Goal: Browse casually

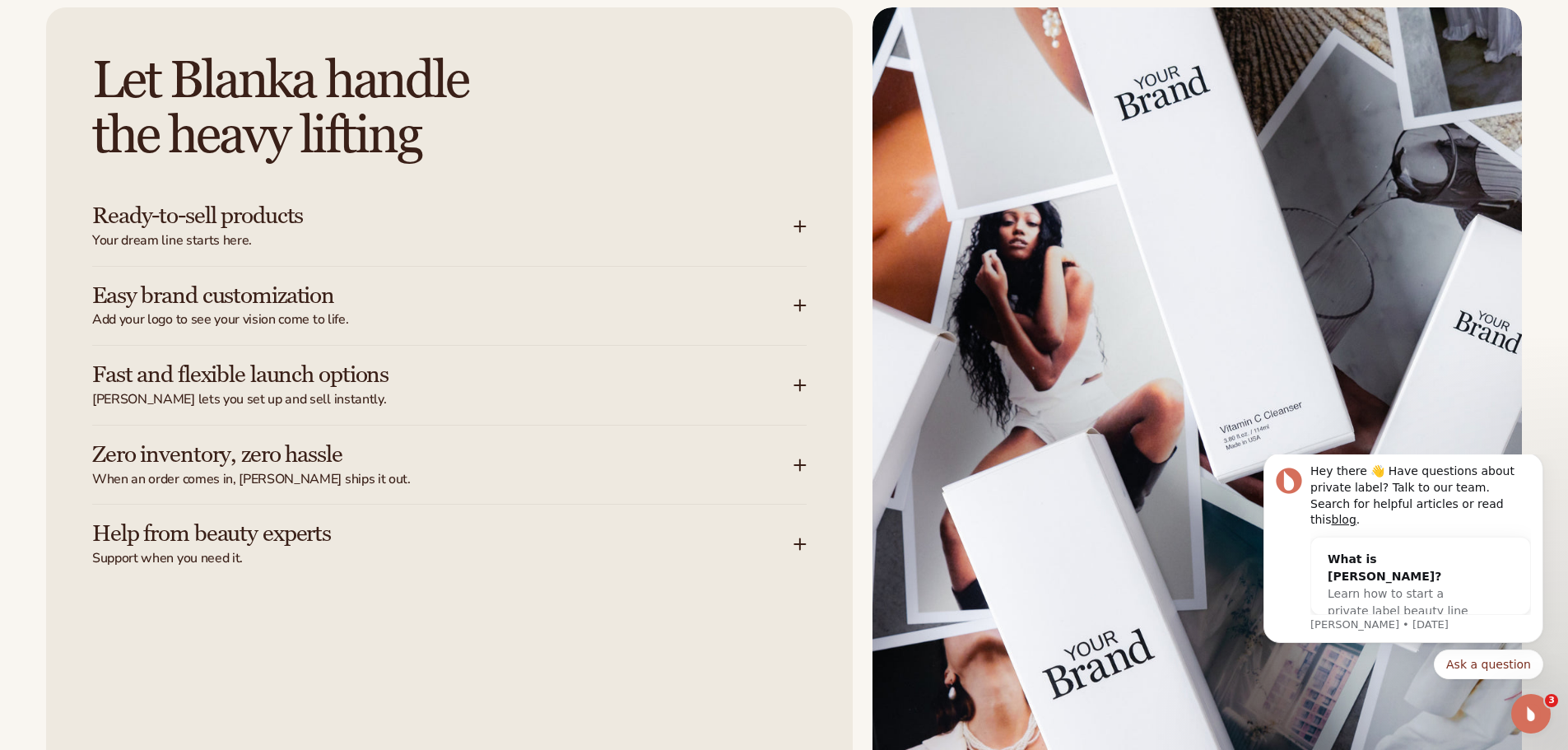
scroll to position [2223, 0]
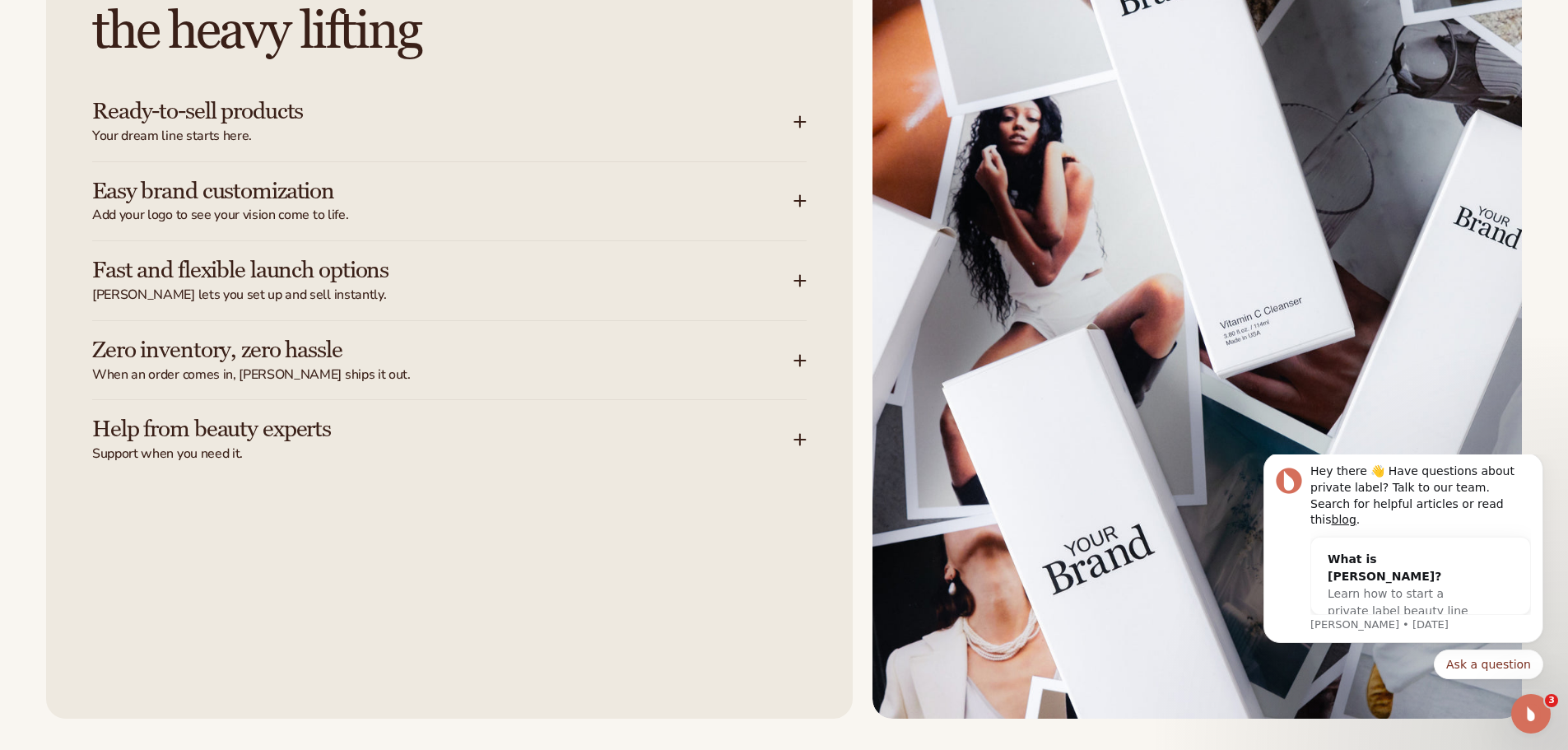
click at [779, 119] on div "Ready-to-sell products Your dream line starts here." at bounding box center [442, 122] width 701 height 47
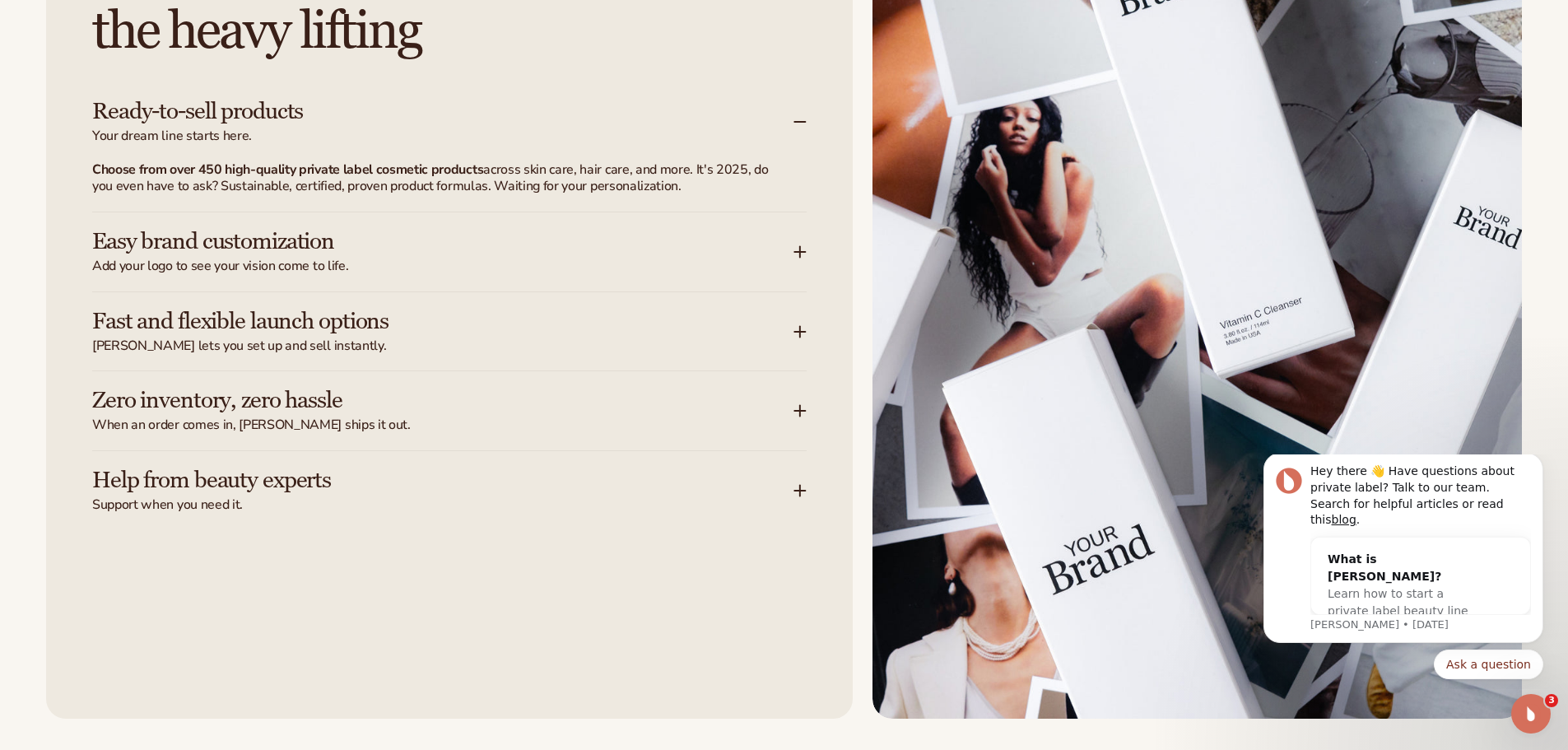
click at [794, 279] on div "Easy brand customization Add your logo to see your vision come to life." at bounding box center [449, 252] width 714 height 79
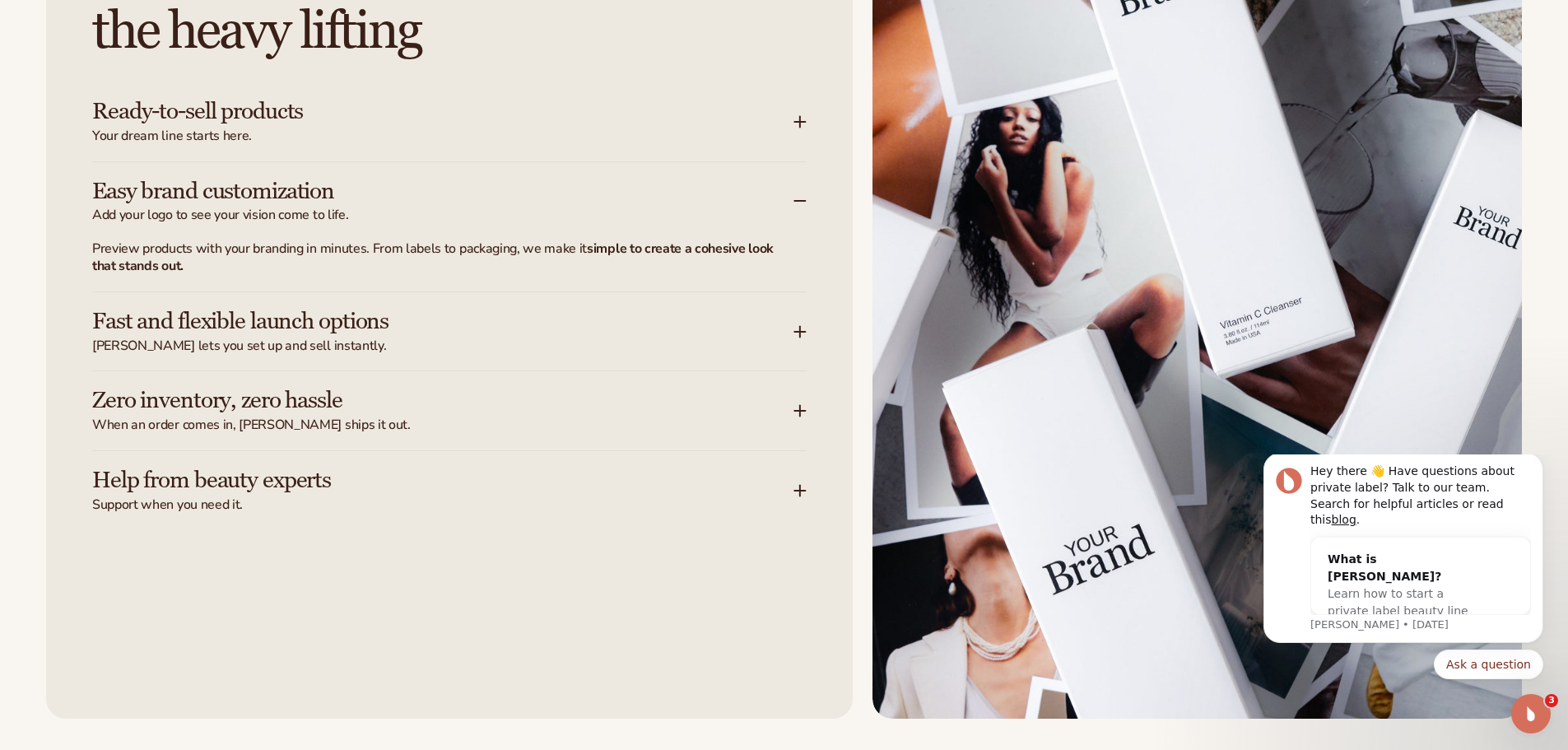
click at [784, 351] on span "[PERSON_NAME] lets you set up and sell instantly." at bounding box center [442, 345] width 701 height 17
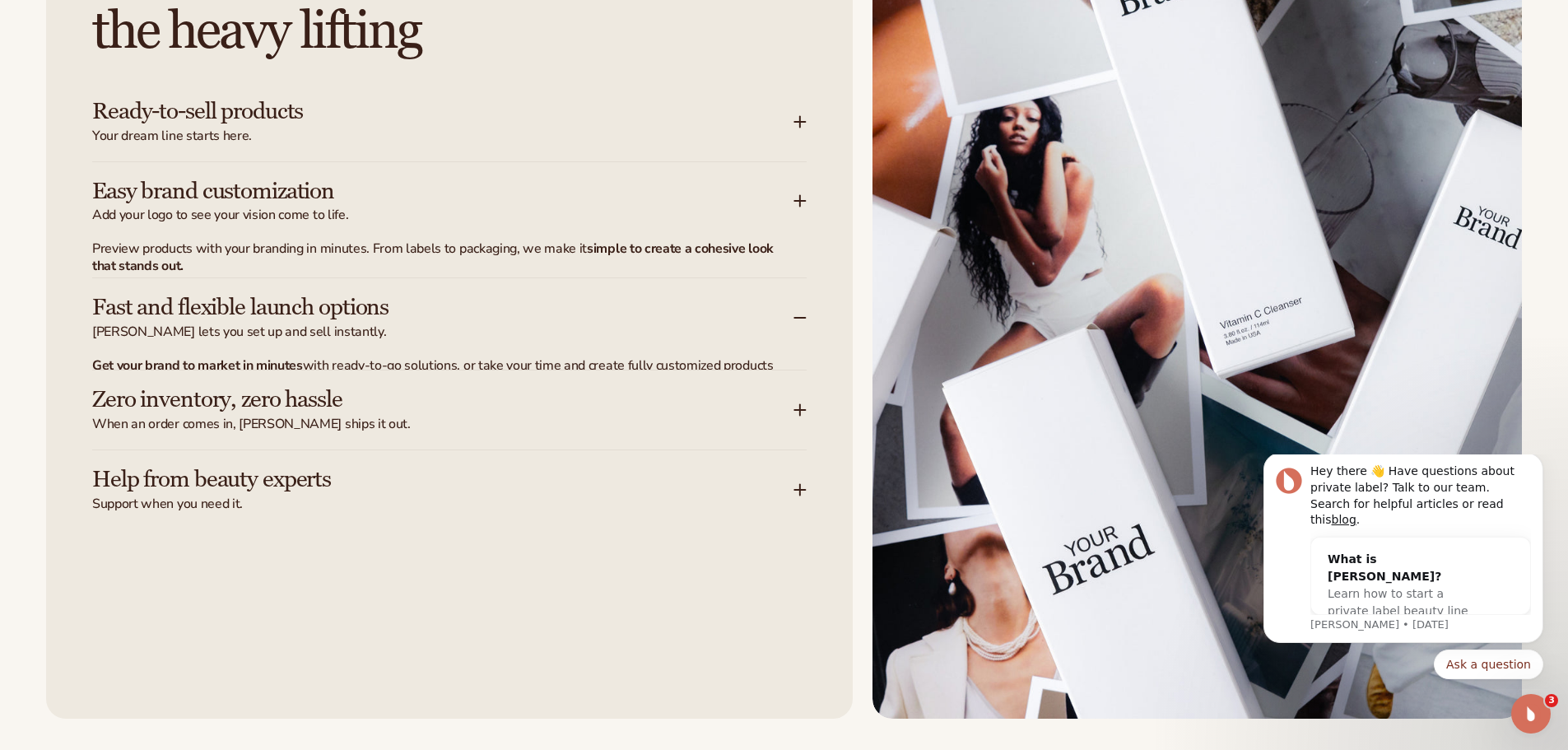
click at [781, 429] on span "When an order comes in, [PERSON_NAME] ships it out." at bounding box center [442, 423] width 701 height 17
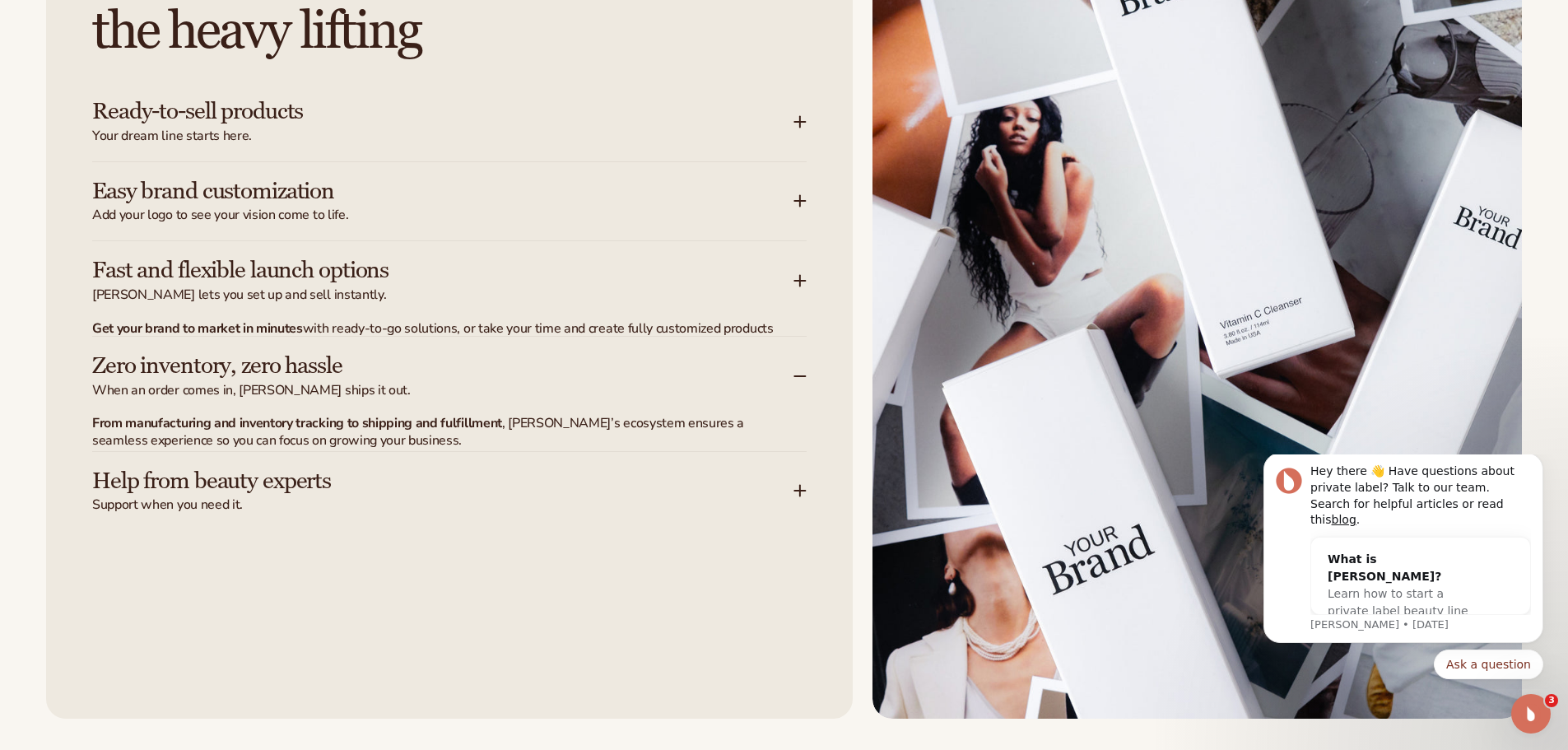
click at [772, 502] on span "Support when you need it." at bounding box center [442, 505] width 701 height 17
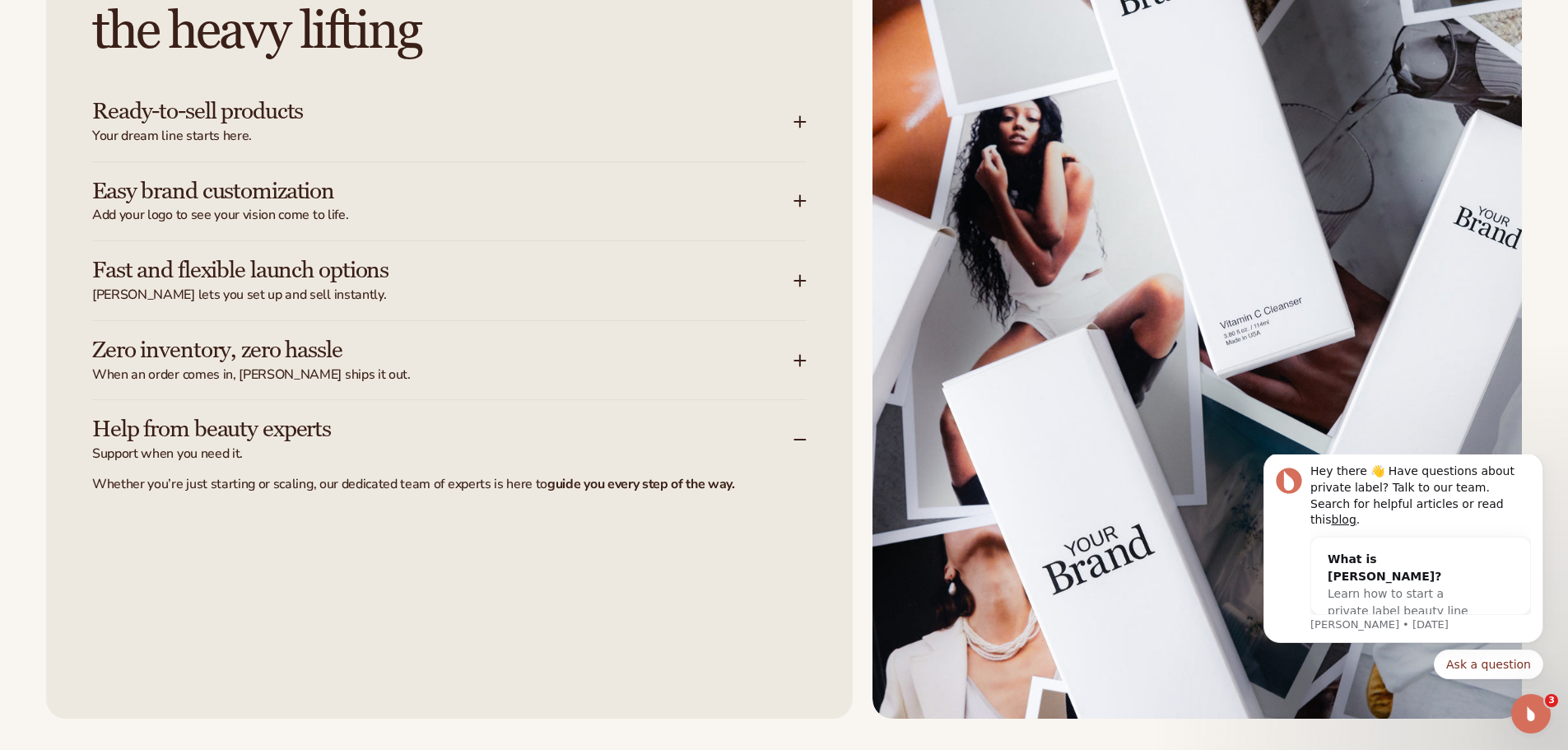
drag, startPoint x: 760, startPoint y: 392, endPoint x: 769, endPoint y: 341, distance: 51.8
click at [761, 392] on div "Zero inventory, zero hassle When an order comes in, [PERSON_NAME] ships it out." at bounding box center [449, 361] width 714 height 79
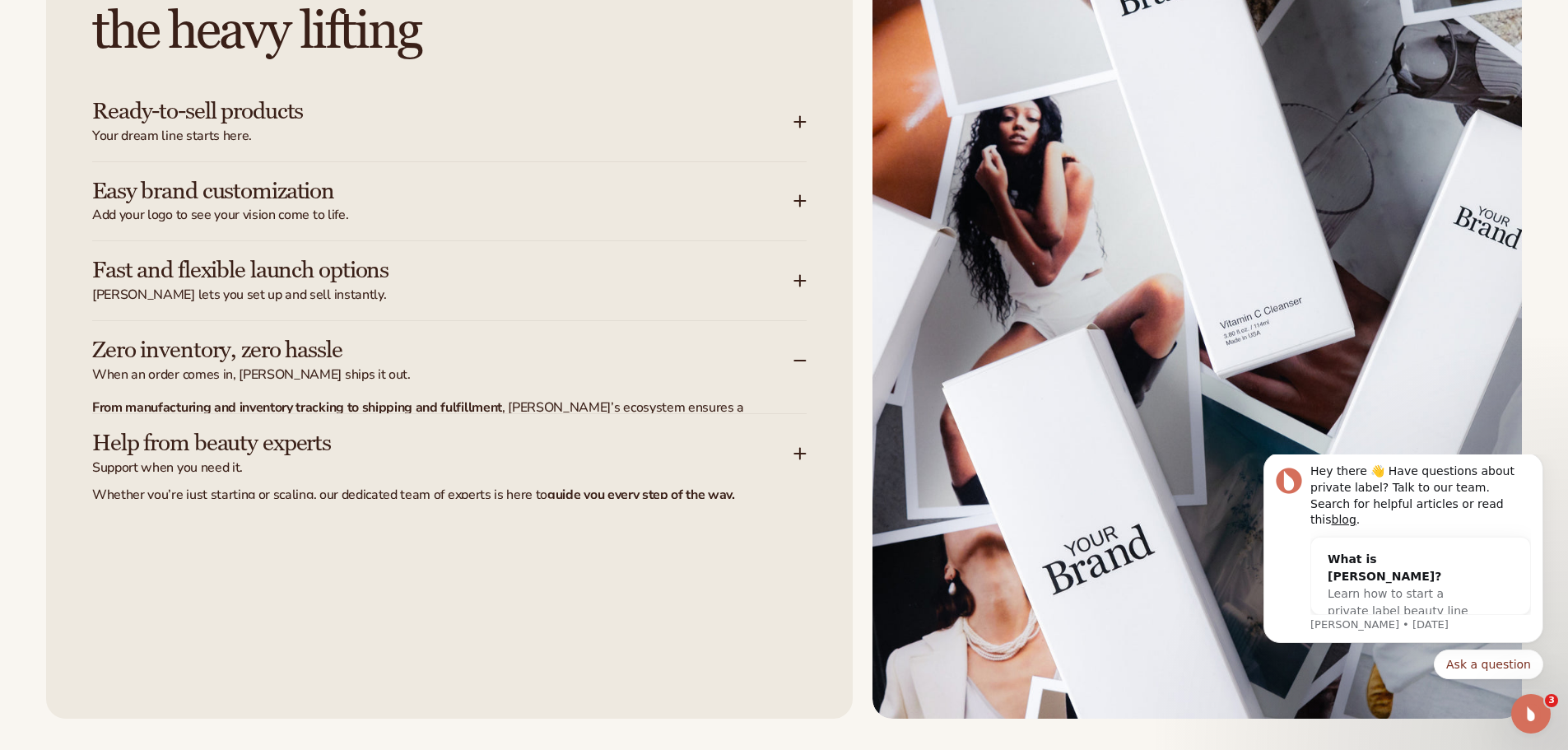
click at [773, 300] on span "[PERSON_NAME] lets you set up and sell instantly." at bounding box center [442, 295] width 701 height 17
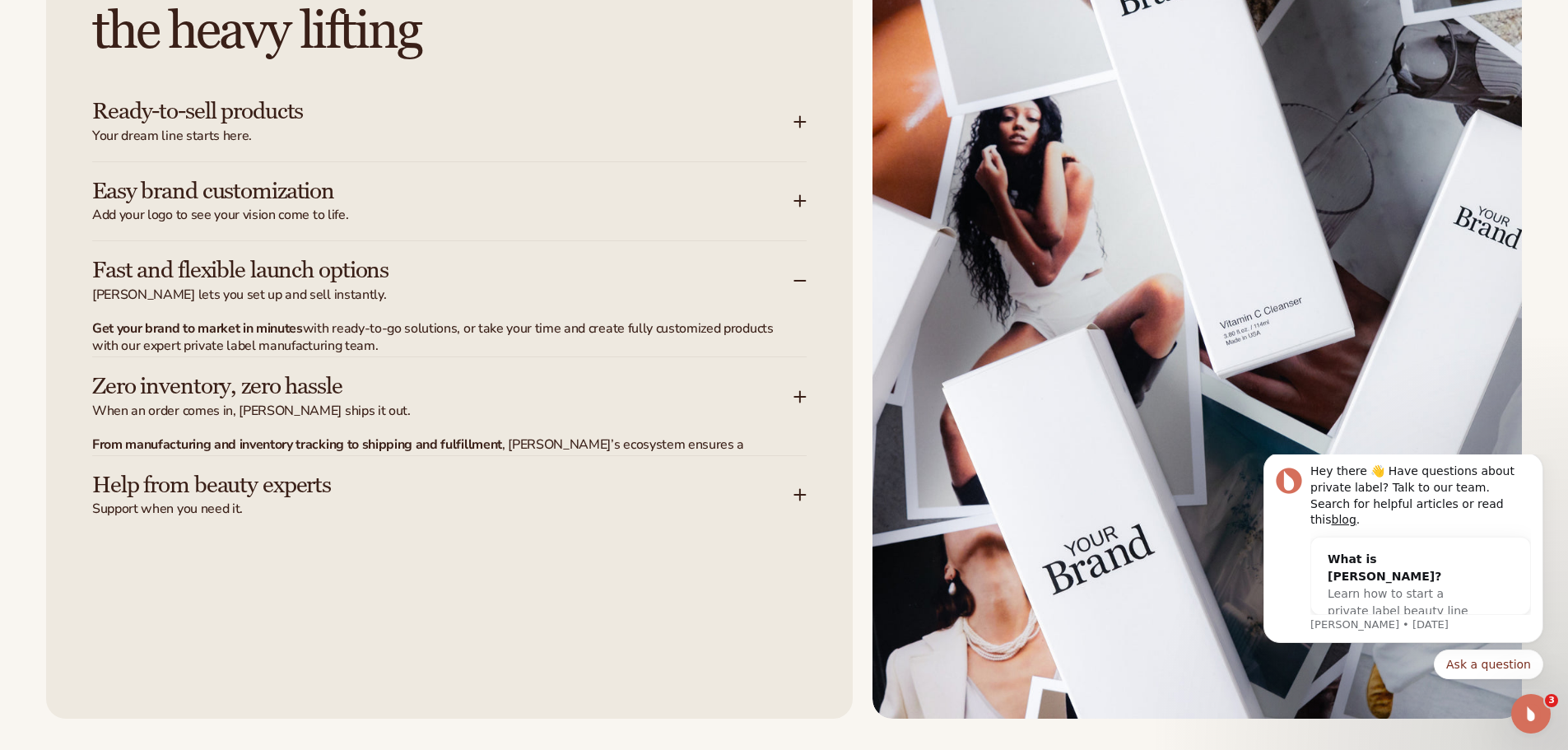
click at [773, 202] on div "Easy brand customization Add your logo to see your vision come to life." at bounding box center [442, 202] width 701 height 47
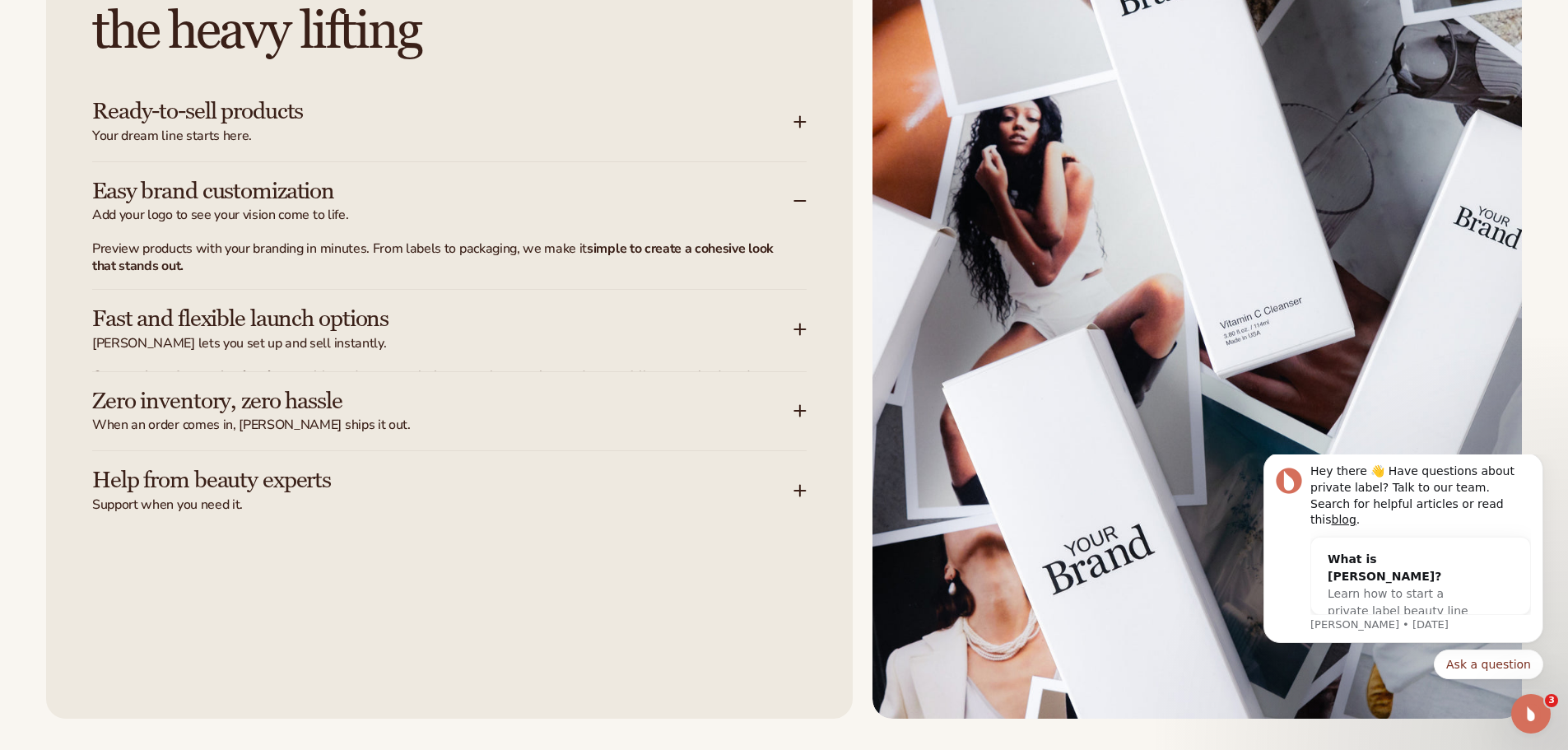
click at [770, 128] on span "Your dream line starts here." at bounding box center [442, 136] width 701 height 17
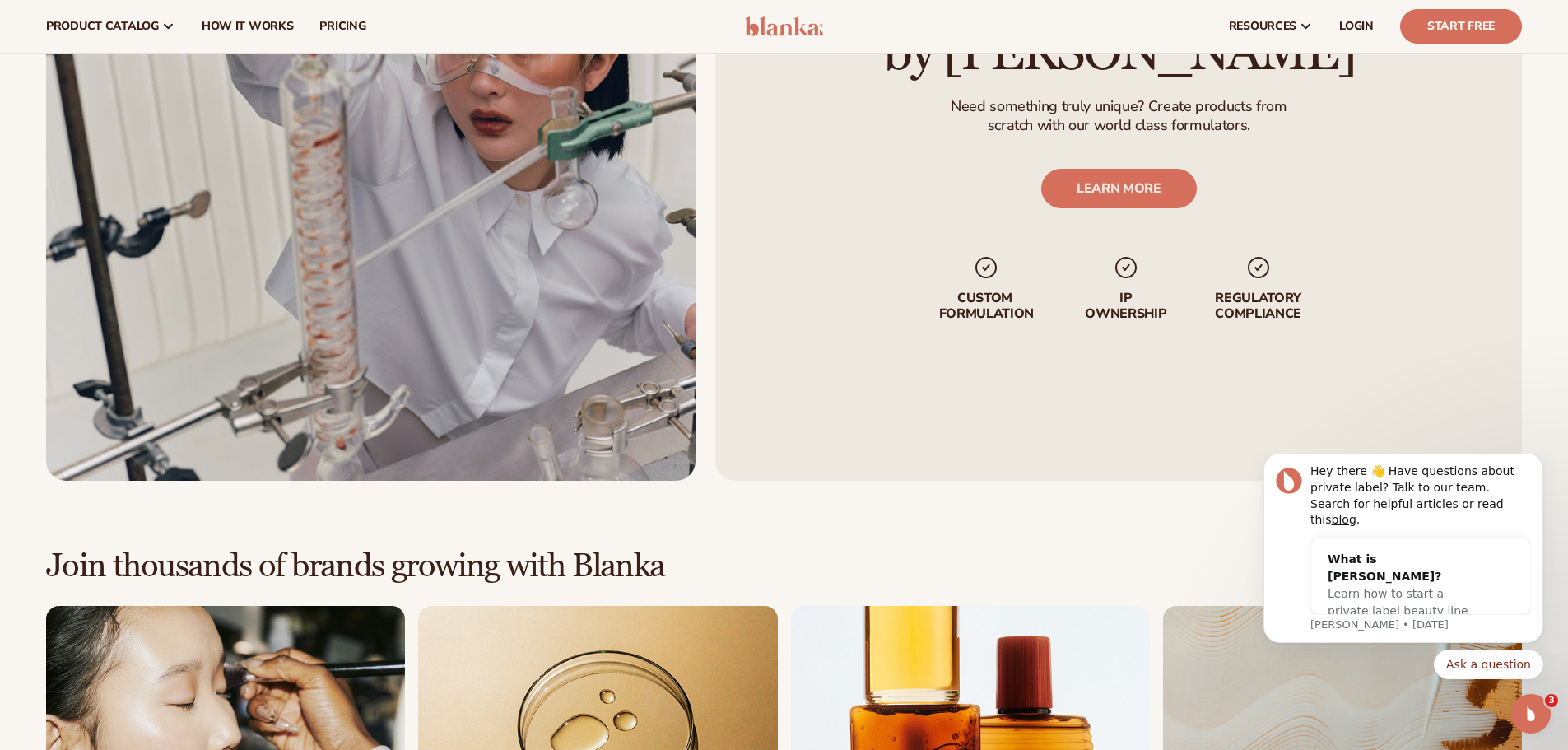
scroll to position [3953, 0]
